Goal: Task Accomplishment & Management: Manage account settings

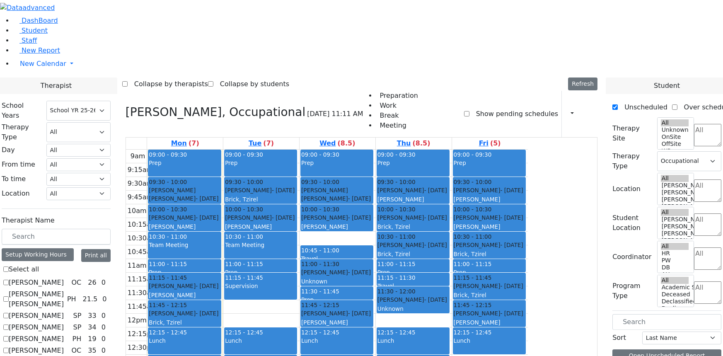
select select "212"
select select "1"
click at [34, 34] on span "Student" at bounding box center [35, 31] width 26 height 8
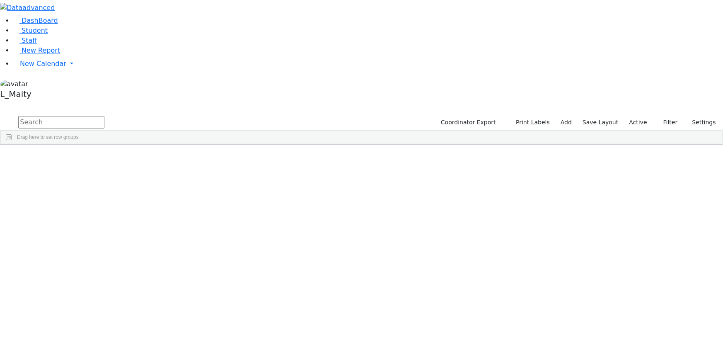
scroll to position [3014, 0]
click at [140, 310] on div "Mashy" at bounding box center [116, 315] width 47 height 11
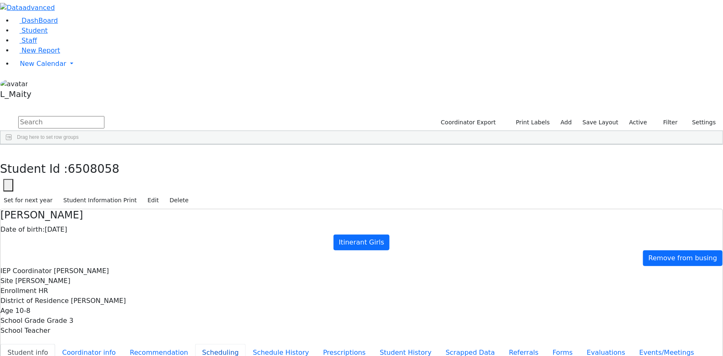
click at [195, 344] on button "Scheduling" at bounding box center [220, 352] width 51 height 17
select select "213"
click at [55, 344] on button "Student info" at bounding box center [27, 352] width 55 height 17
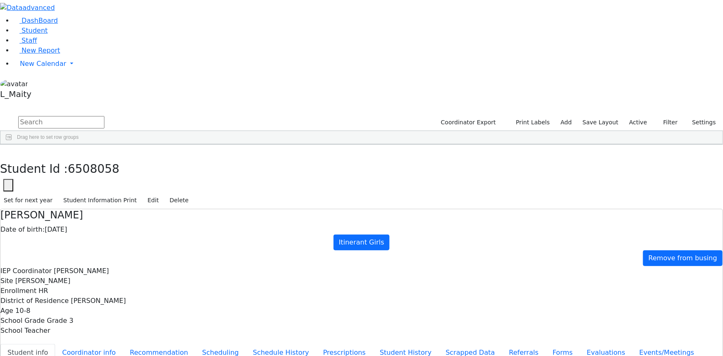
scroll to position [36, 0]
